Goal: Communication & Community: Answer question/provide support

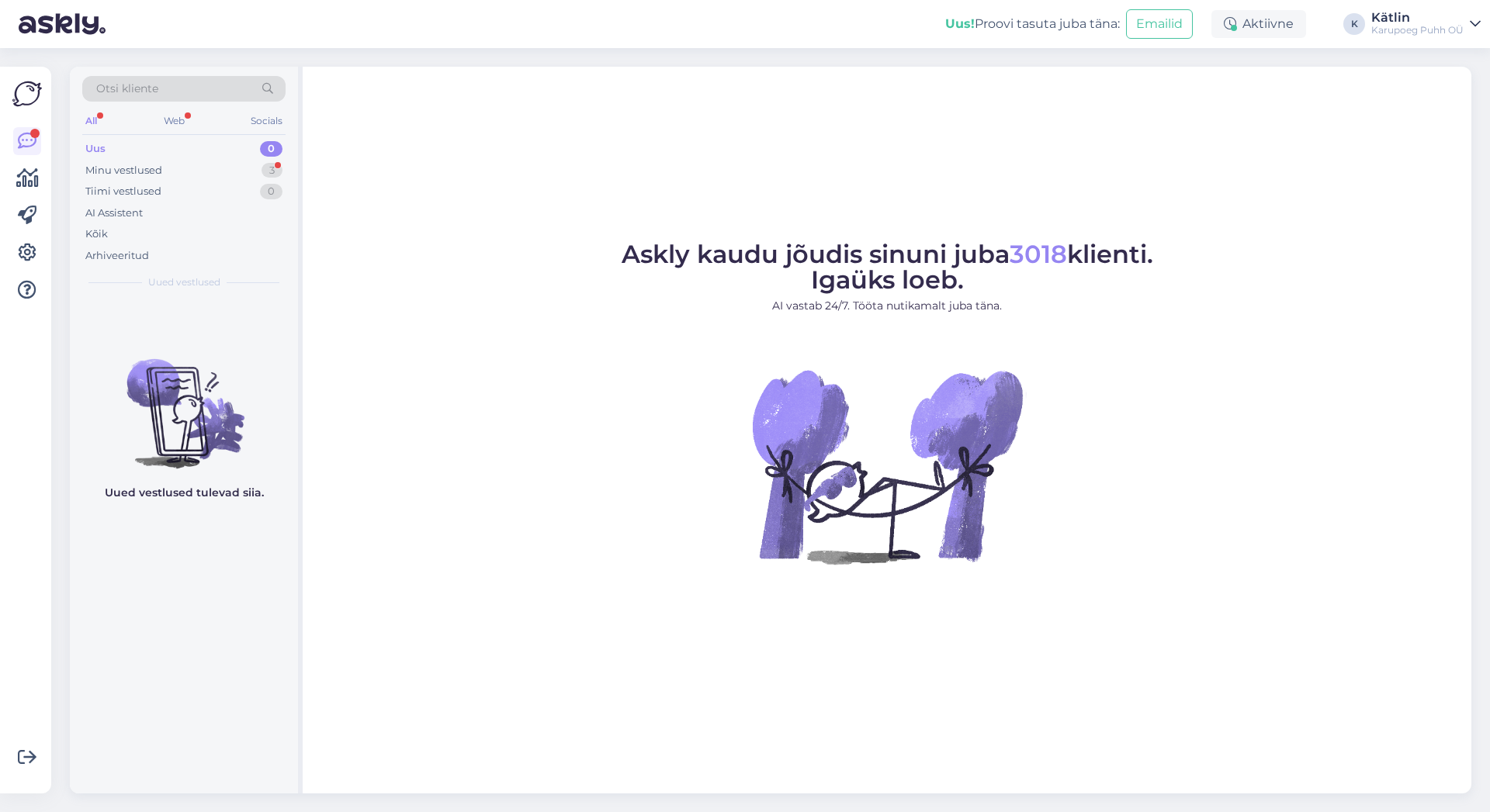
click at [122, 146] on div "Uus 0" at bounding box center [184, 149] width 204 height 22
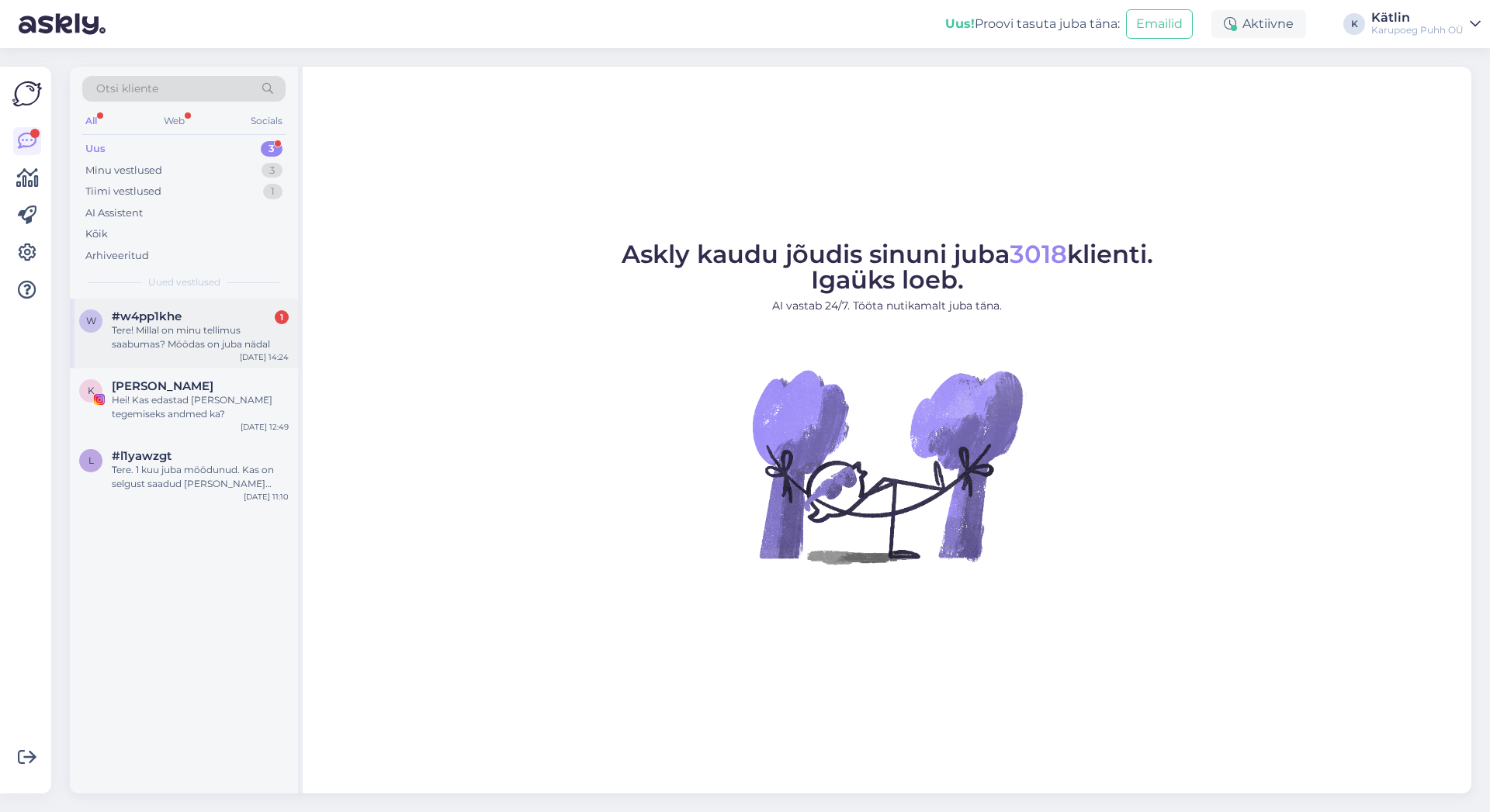
click at [190, 333] on div "Tere! Millal on minu tellimus saabumas? Möödas on juba nädal" at bounding box center [200, 337] width 177 height 28
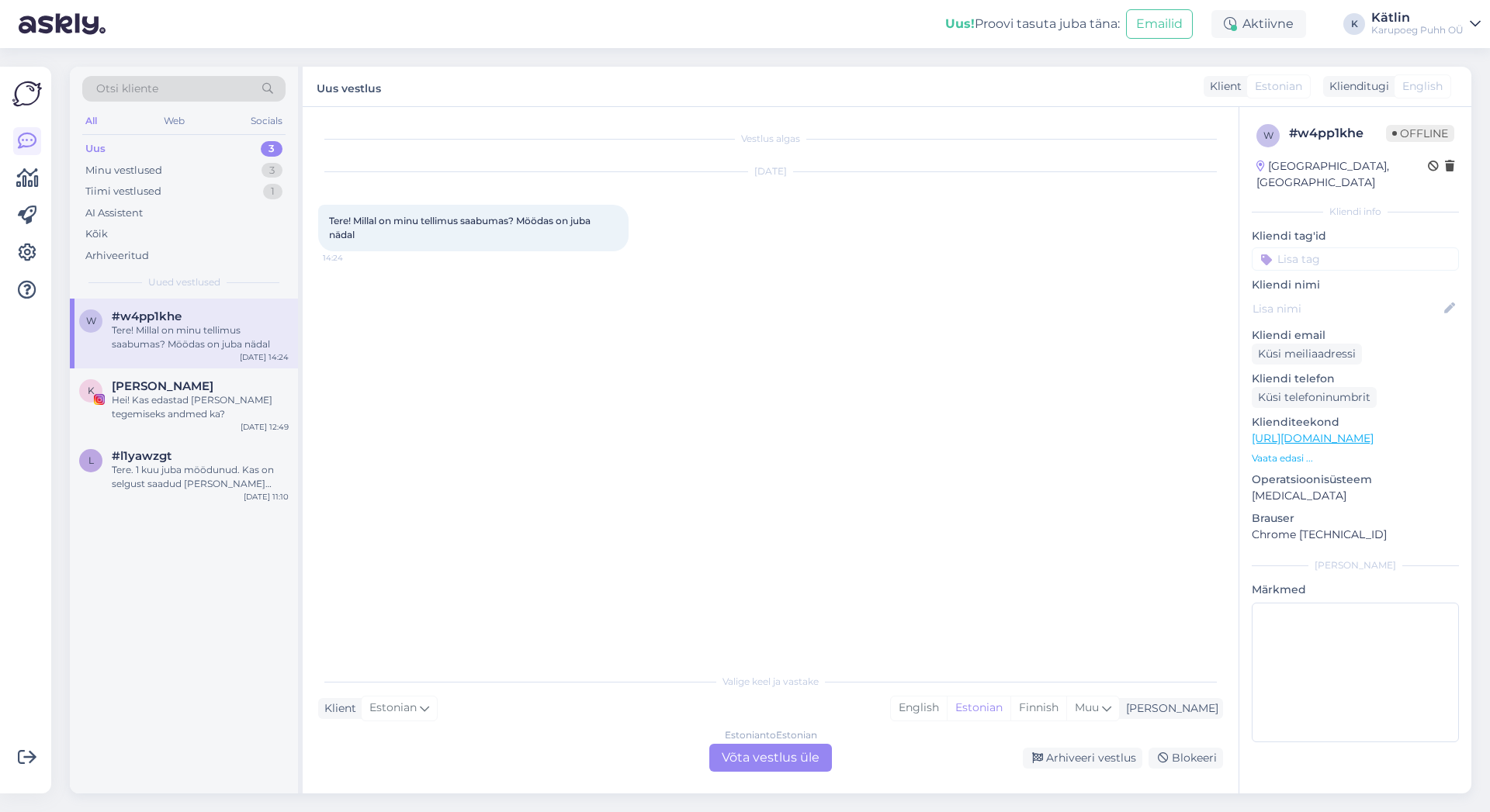
click at [795, 759] on div "Estonian to Estonian Võta vestlus üle" at bounding box center [770, 758] width 122 height 28
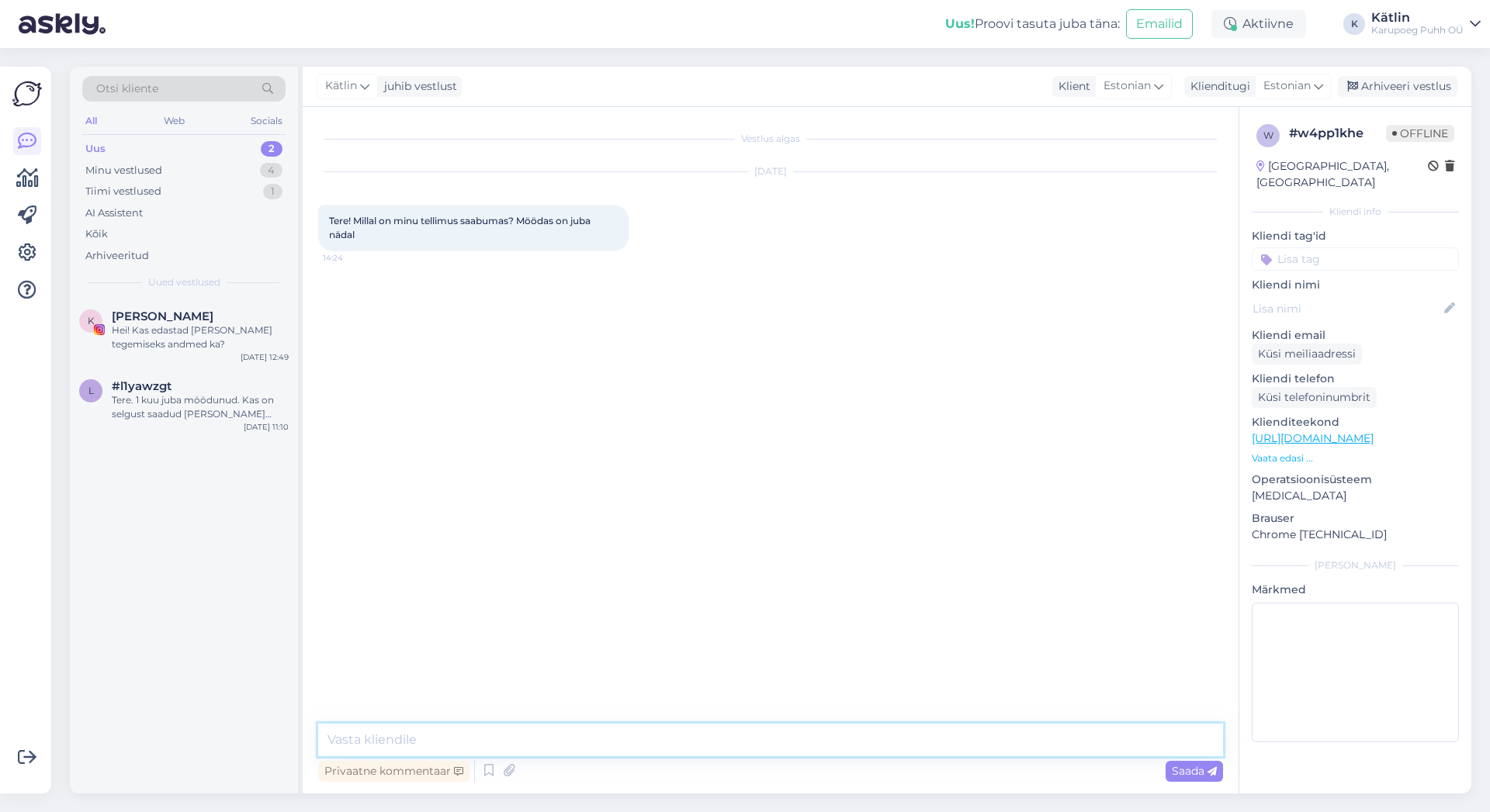
click at [661, 744] on textarea at bounding box center [770, 740] width 905 height 32
click at [406, 737] on textarea "Tere! Kuidas tellimuse number on?" at bounding box center [770, 740] width 905 height 32
type textarea "Tere! Kuidas Teie tellimuse number on?"
click at [165, 341] on div "Hei! Kas edastad [PERSON_NAME] tegemiseks andmed ka?" at bounding box center [200, 337] width 177 height 28
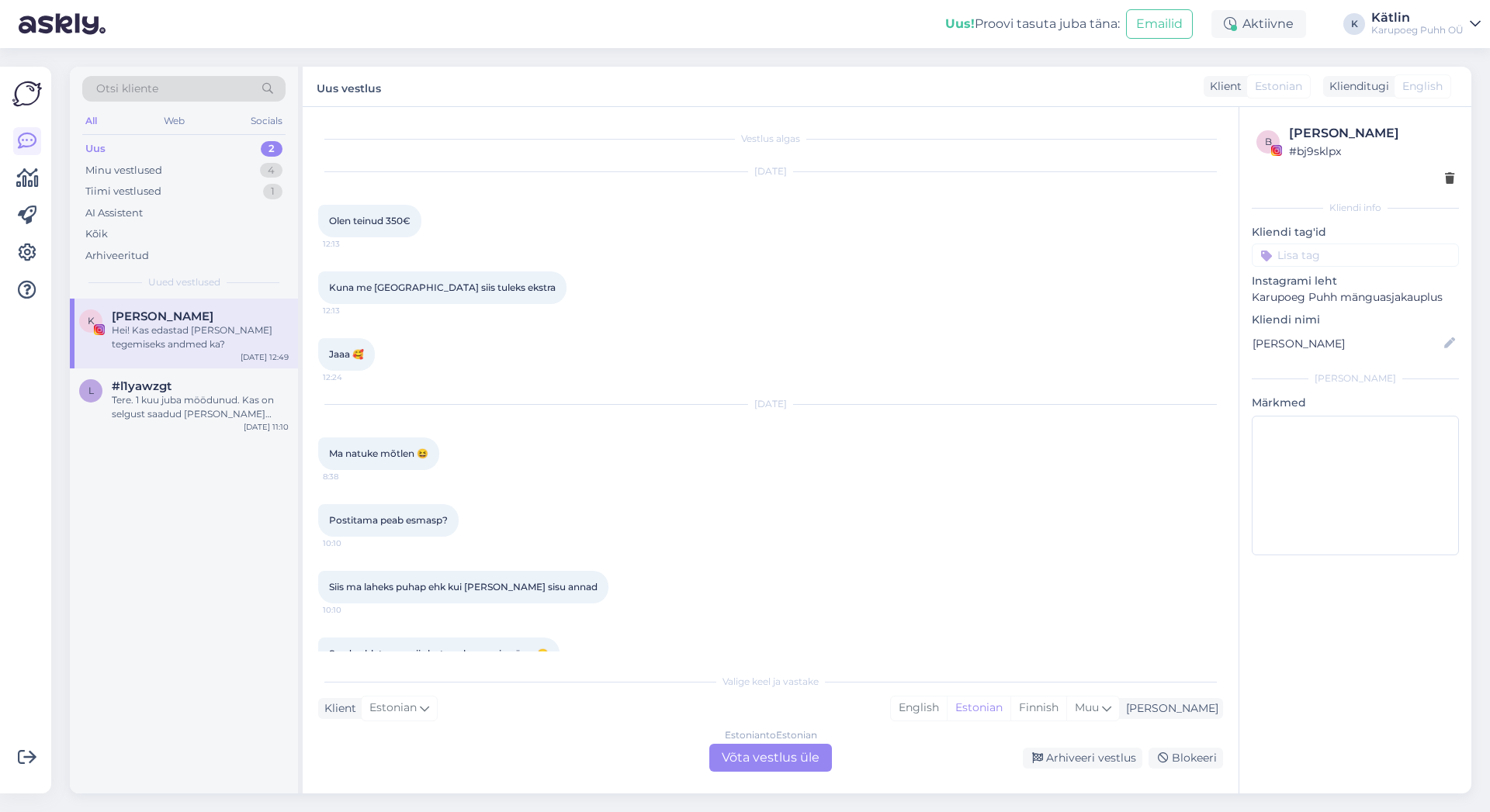
scroll to position [2222, 0]
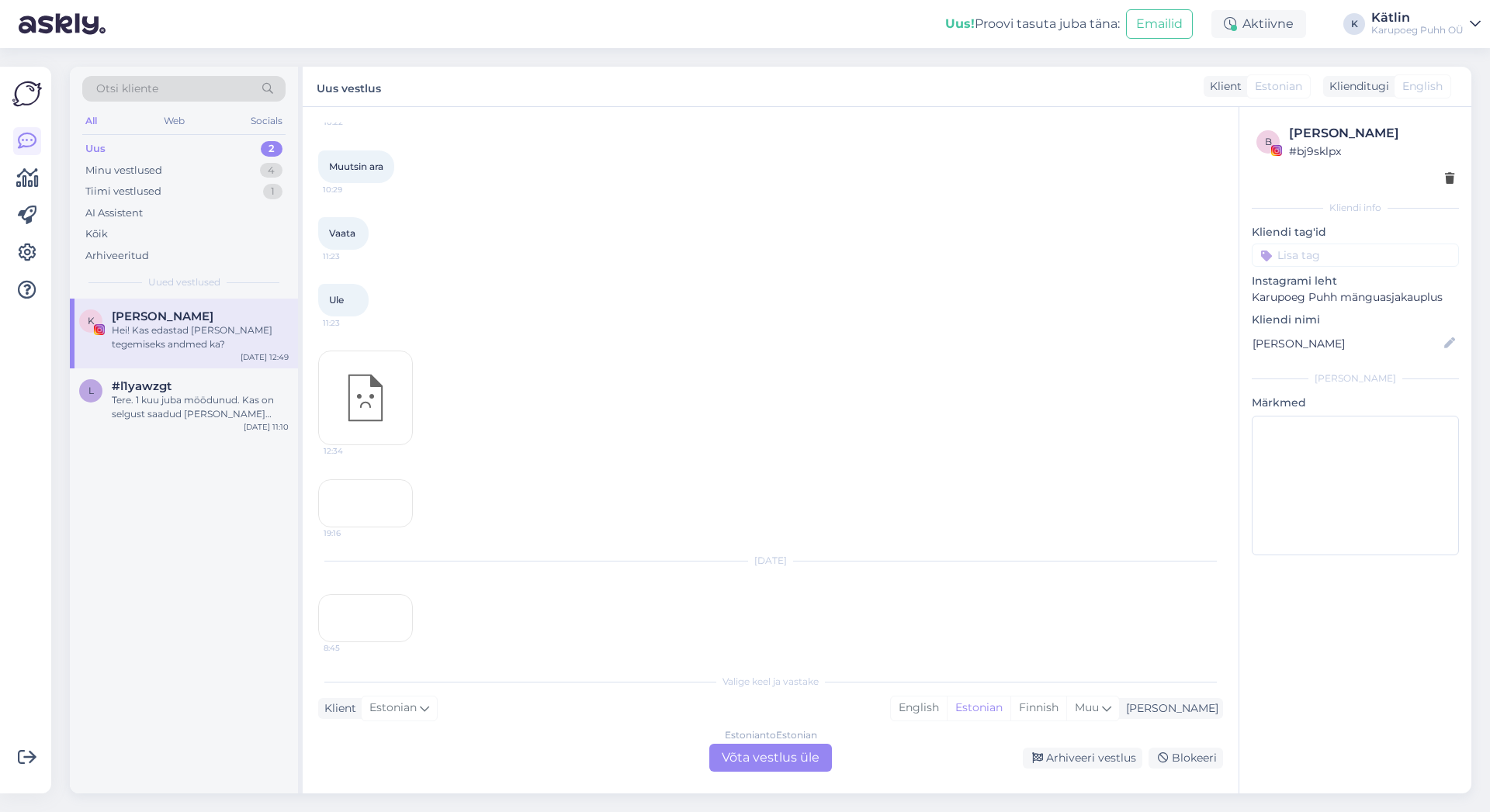
click at [390, 527] on div "19:16" at bounding box center [365, 503] width 95 height 48
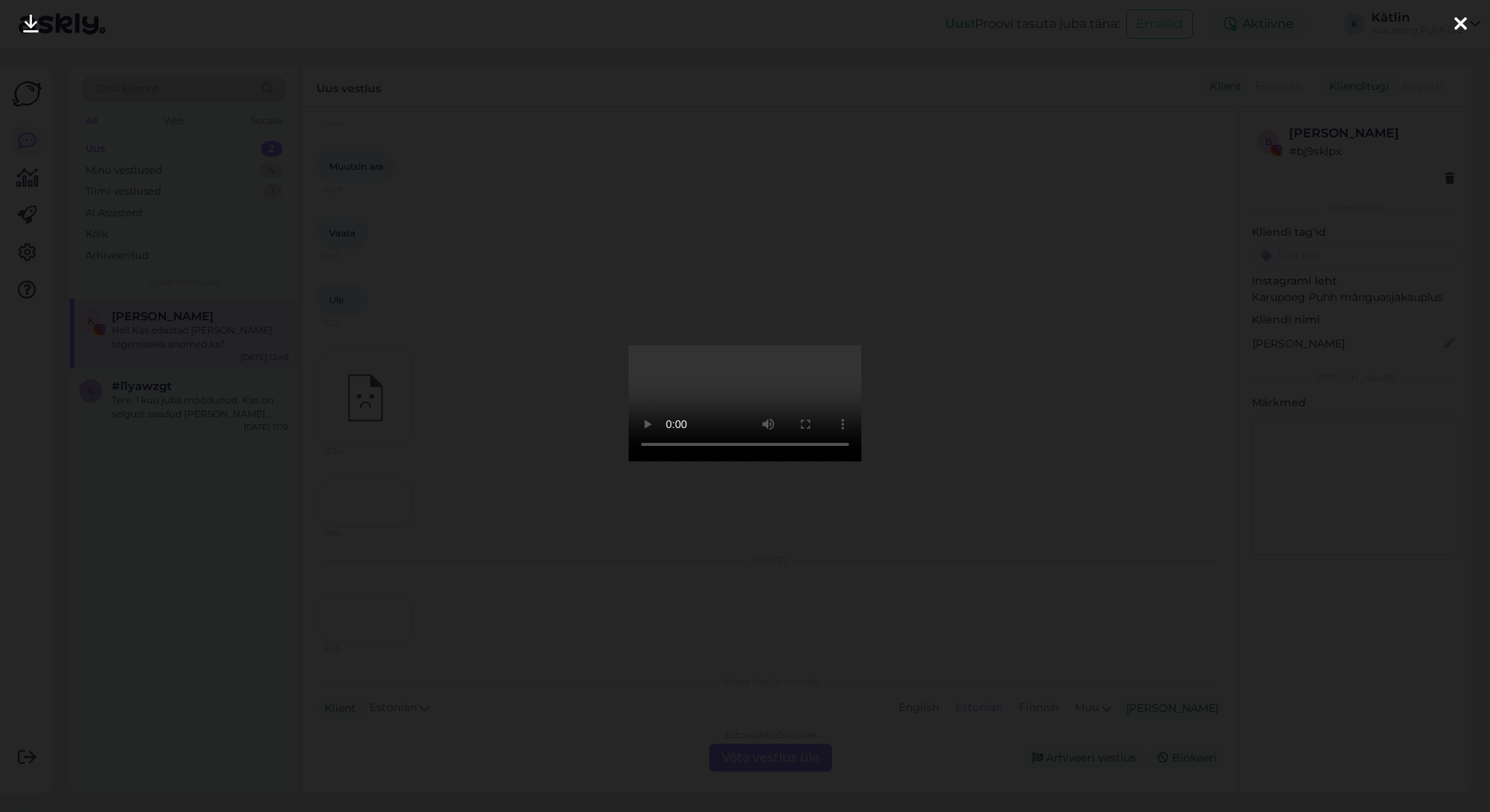
click at [1452, 24] on div at bounding box center [1460, 24] width 31 height 49
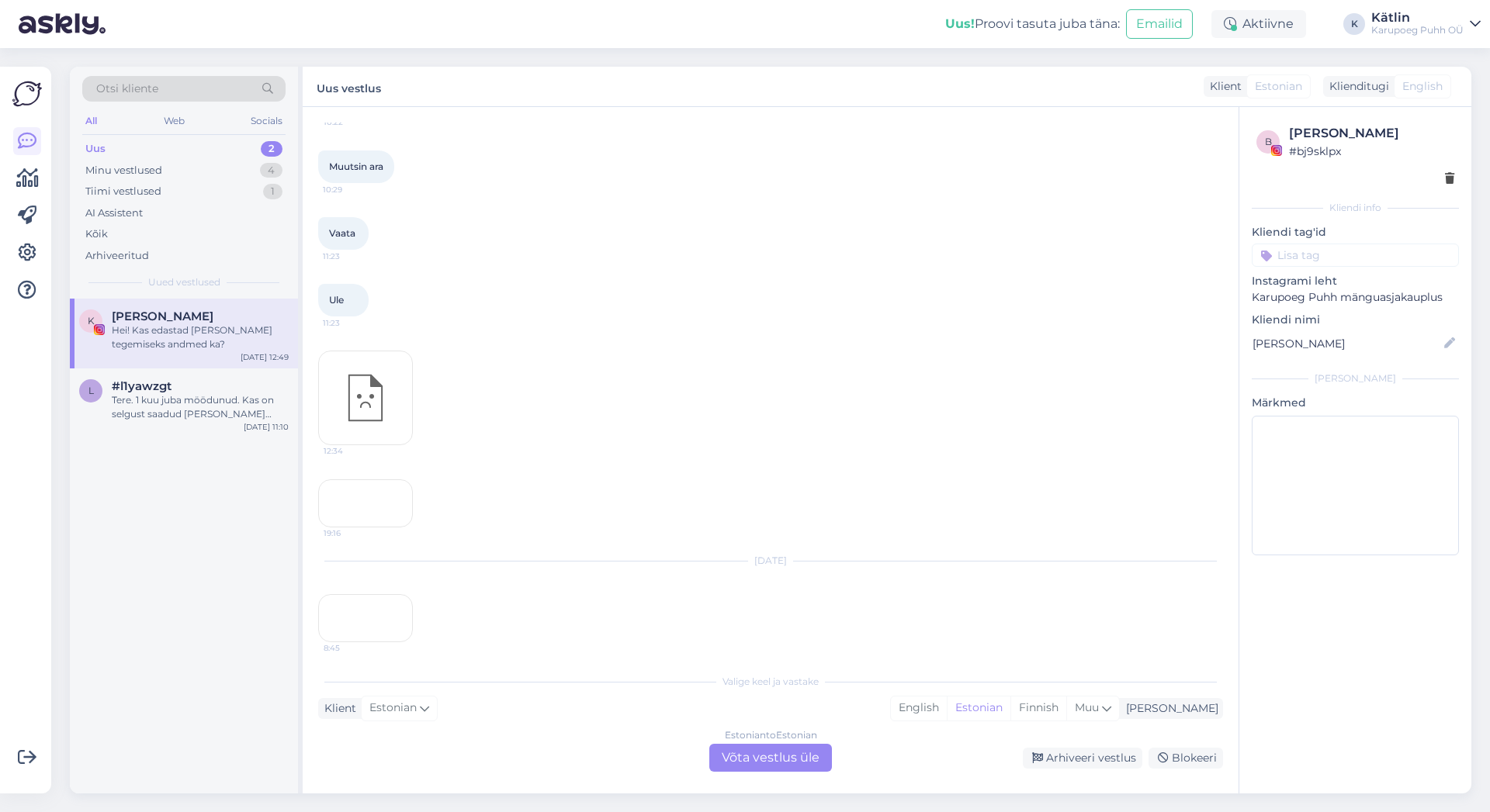
click at [393, 527] on div "19:16" at bounding box center [365, 503] width 95 height 48
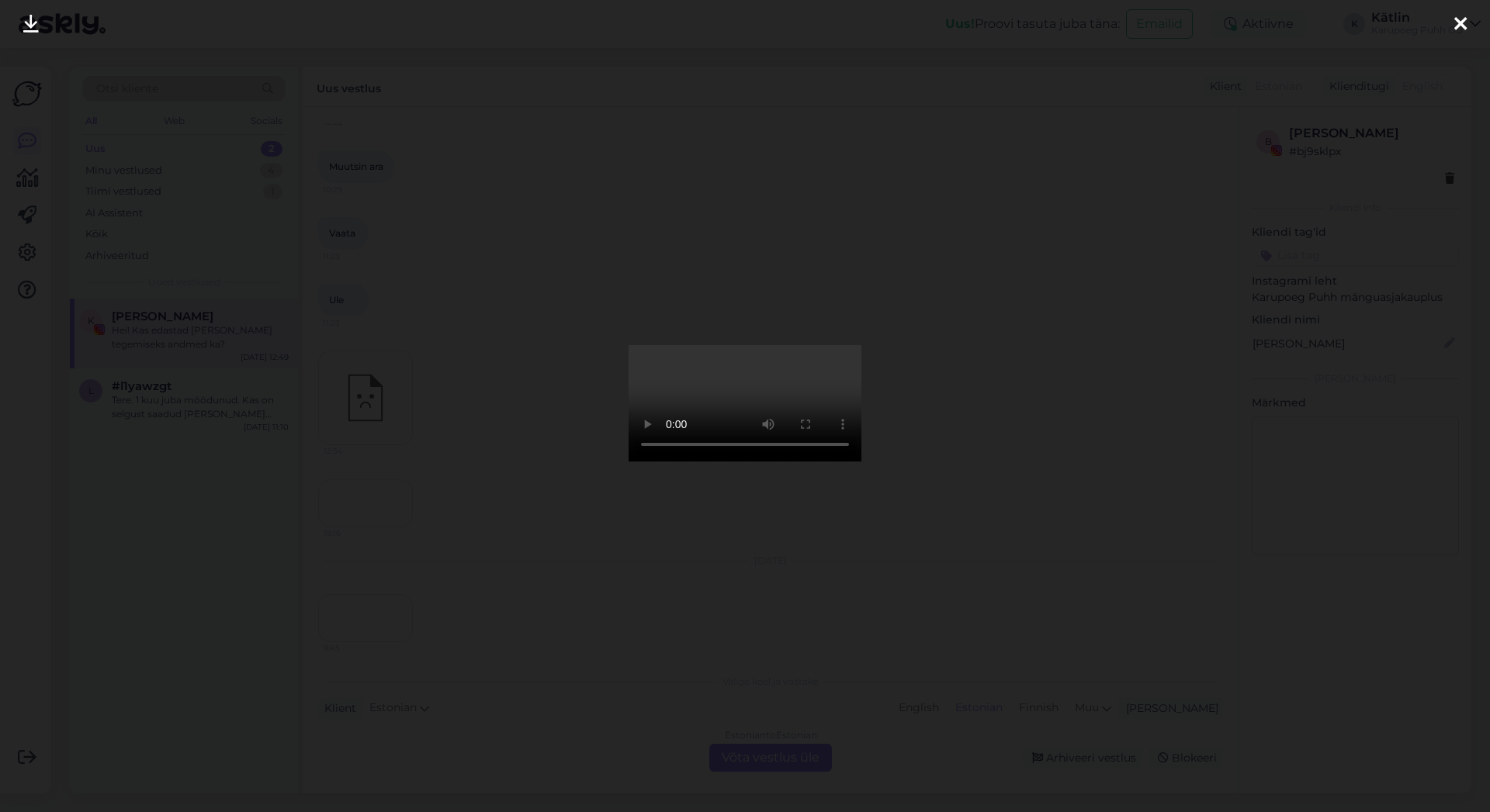
click at [1458, 19] on icon at bounding box center [1460, 24] width 12 height 20
